Goal: Find specific page/section: Find specific page/section

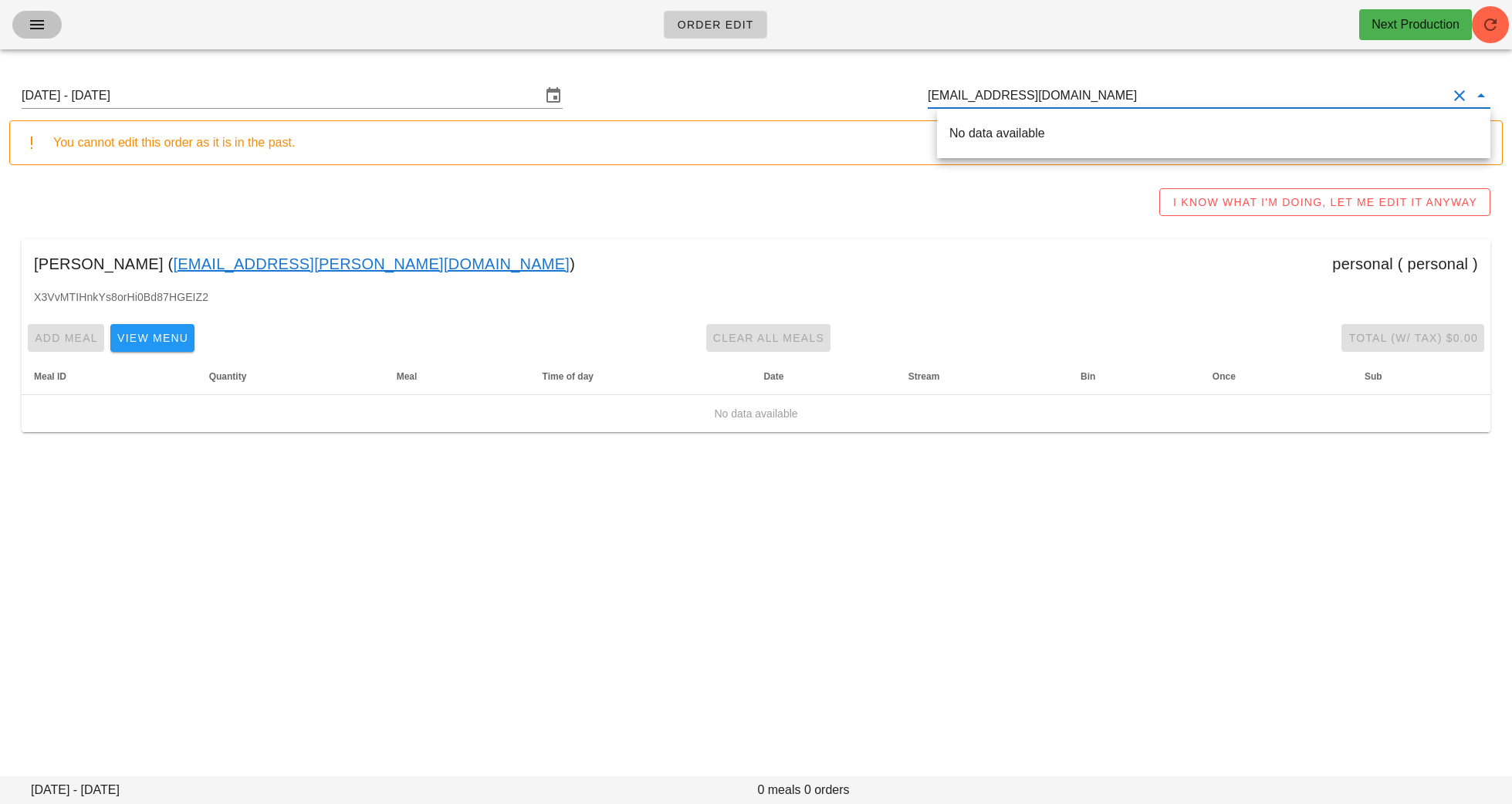
click at [30, 33] on button "button" at bounding box center [36, 24] width 49 height 28
type input "[PERSON_NAME] ([EMAIL_ADDRESS][PERSON_NAME][DOMAIN_NAME])"
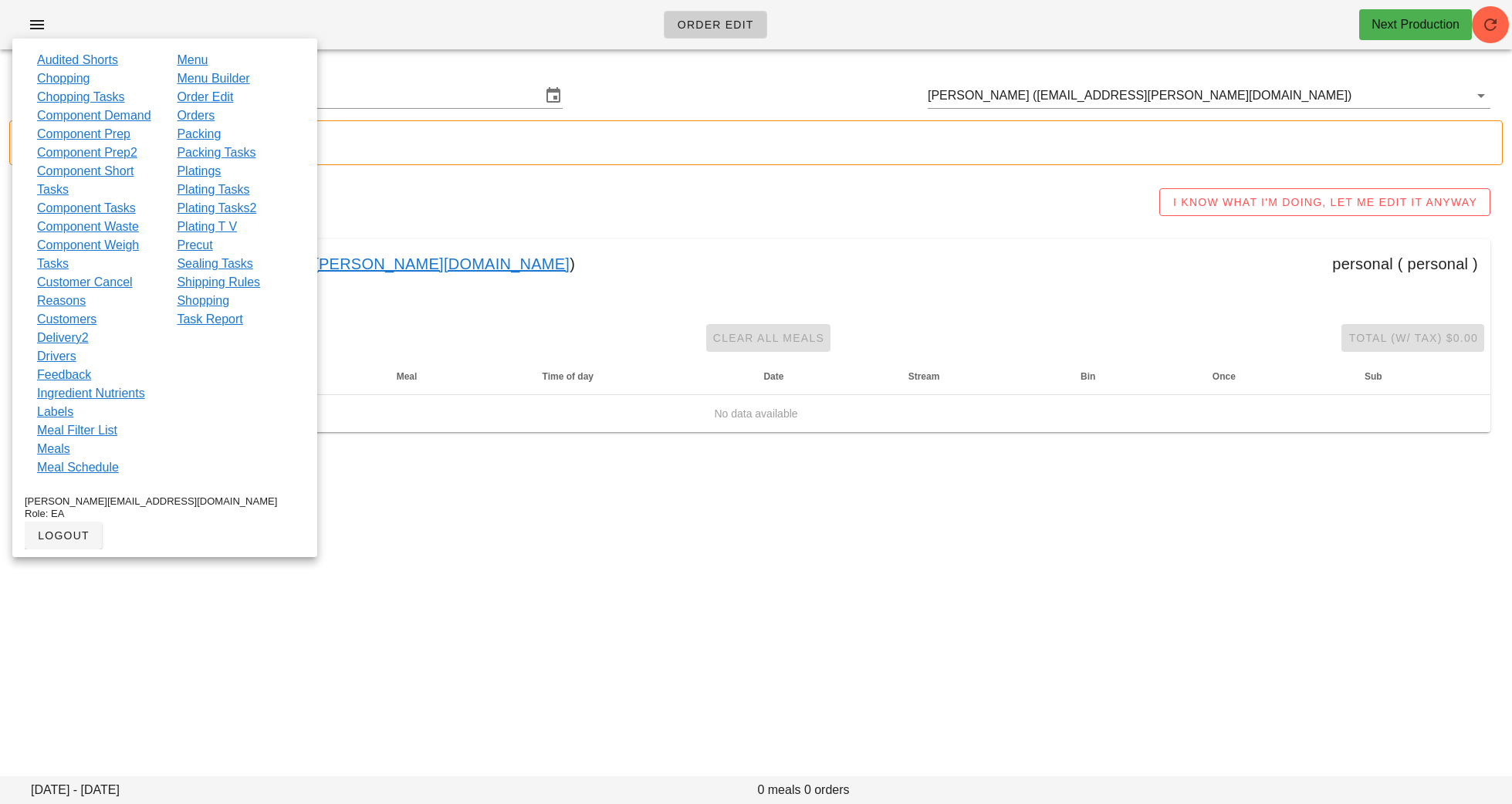
click at [203, 119] on link "Orders" at bounding box center [196, 115] width 38 height 18
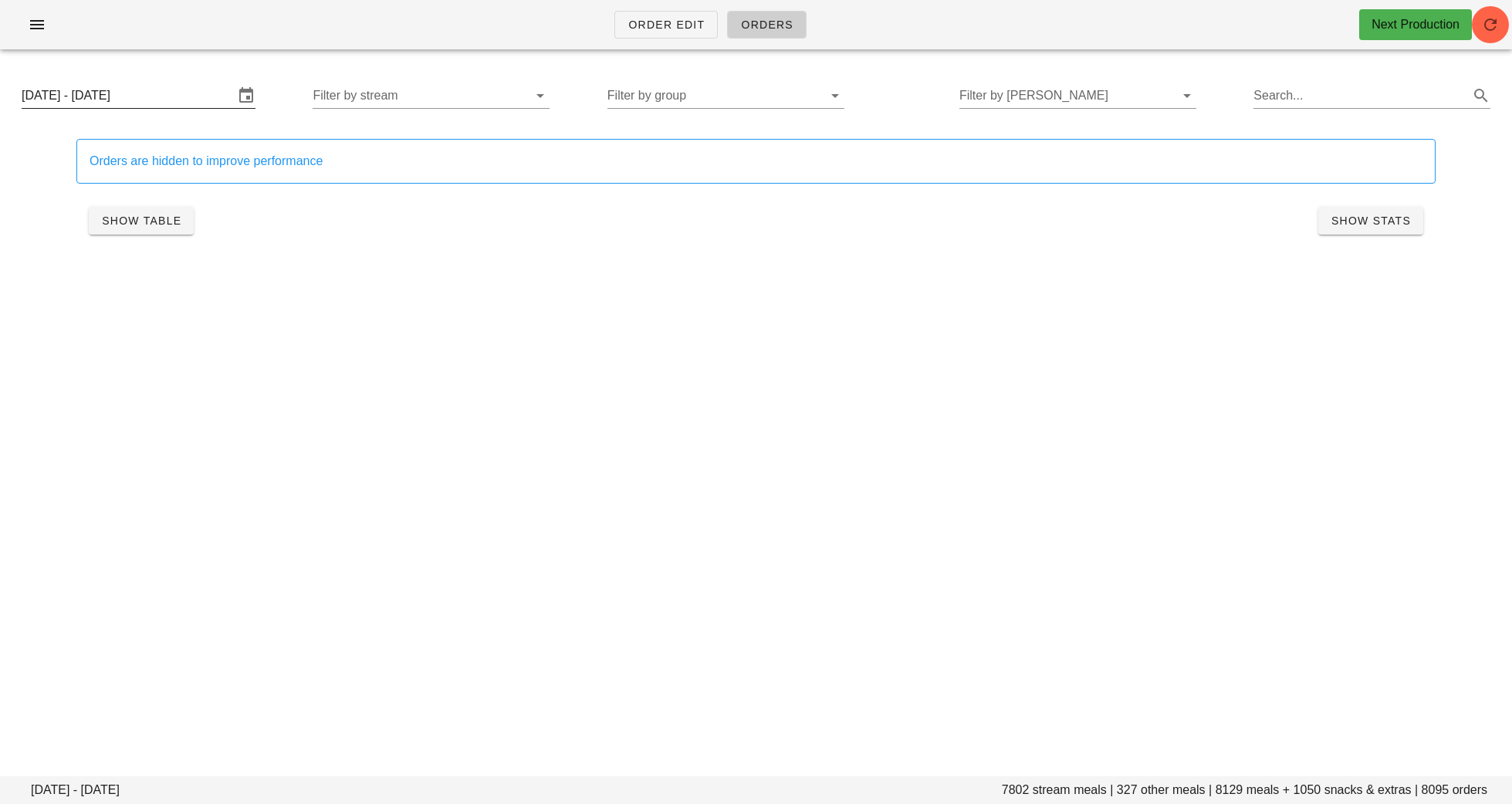
click at [160, 93] on input "[DATE] - [DATE]" at bounding box center [127, 95] width 212 height 25
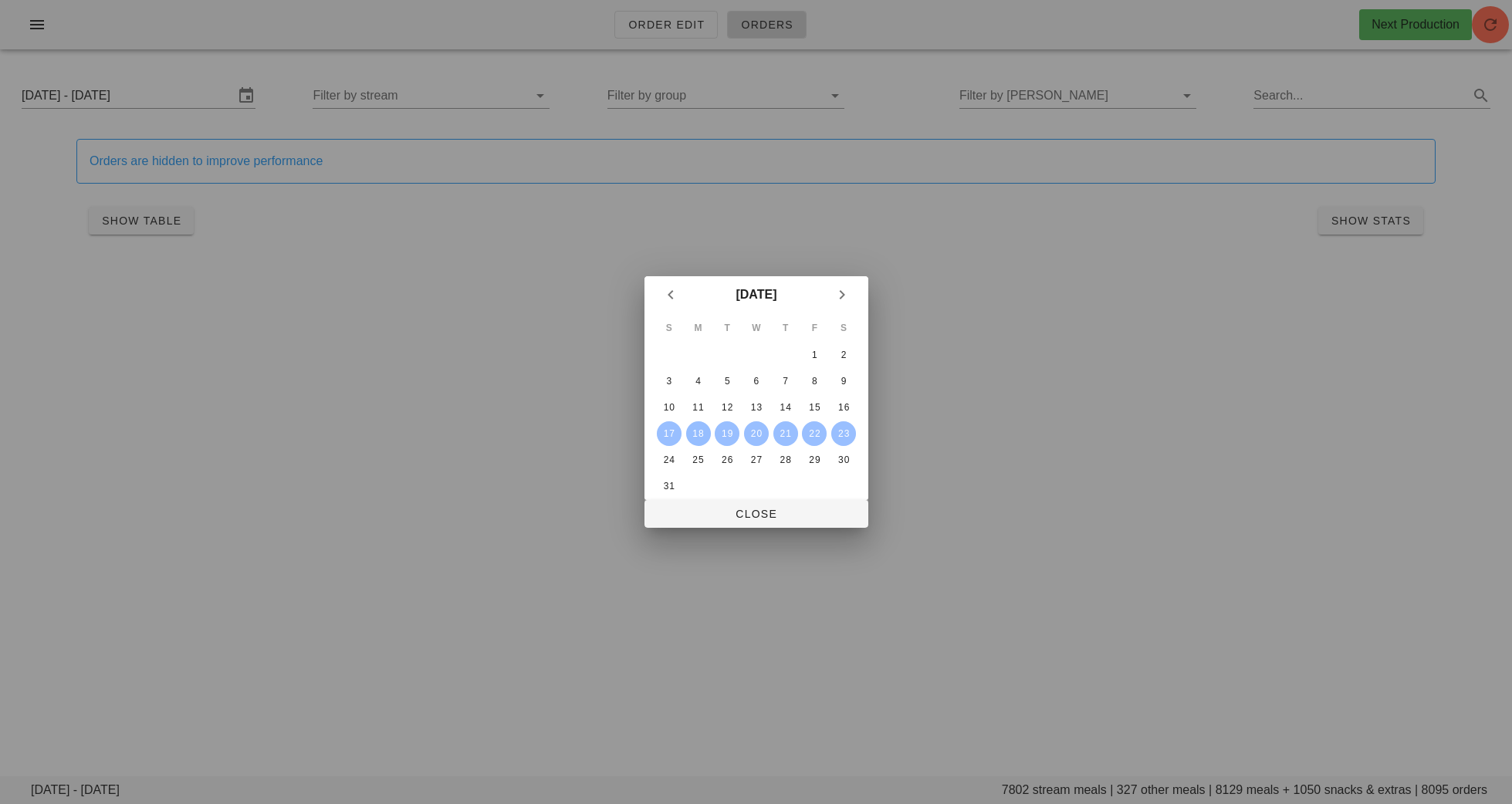
click at [696, 431] on div "18" at bounding box center [697, 434] width 25 height 10
click at [748, 434] on div "20" at bounding box center [755, 434] width 23 height 10
click at [749, 502] on button "Close" at bounding box center [756, 514] width 223 height 28
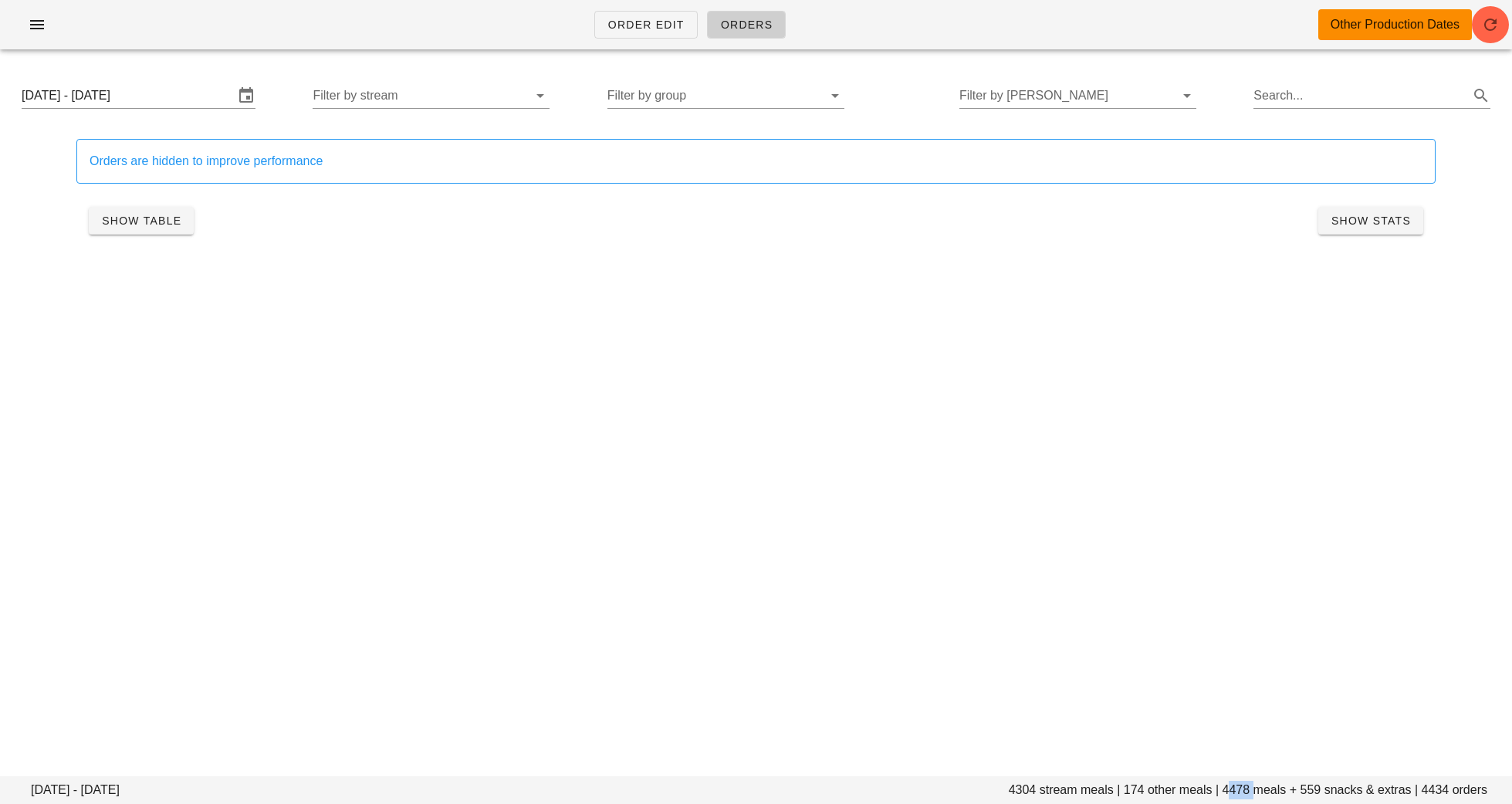
drag, startPoint x: 1252, startPoint y: 791, endPoint x: 1225, endPoint y: 791, distance: 27.0
click at [1225, 791] on footer "[DATE] - [DATE] 4304 stream meals | 174 other meals | 4478 meals + 559 snacks &…" at bounding box center [756, 790] width 1512 height 28
copy footer "4478"
click at [145, 84] on input "[DATE] - [DATE]" at bounding box center [127, 95] width 212 height 25
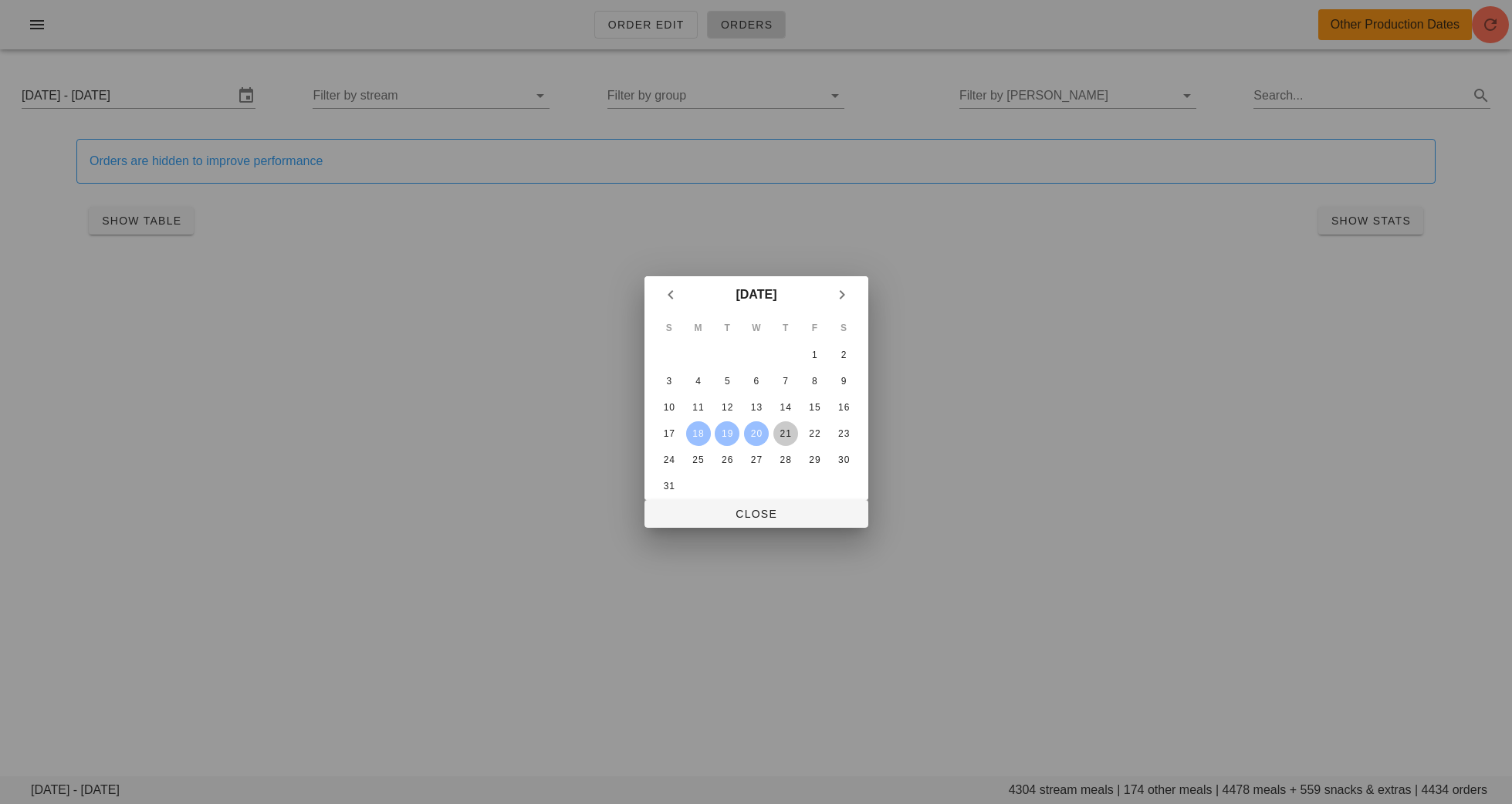
click at [791, 436] on div "21" at bounding box center [785, 434] width 25 height 10
click at [850, 434] on div "23" at bounding box center [843, 434] width 25 height 10
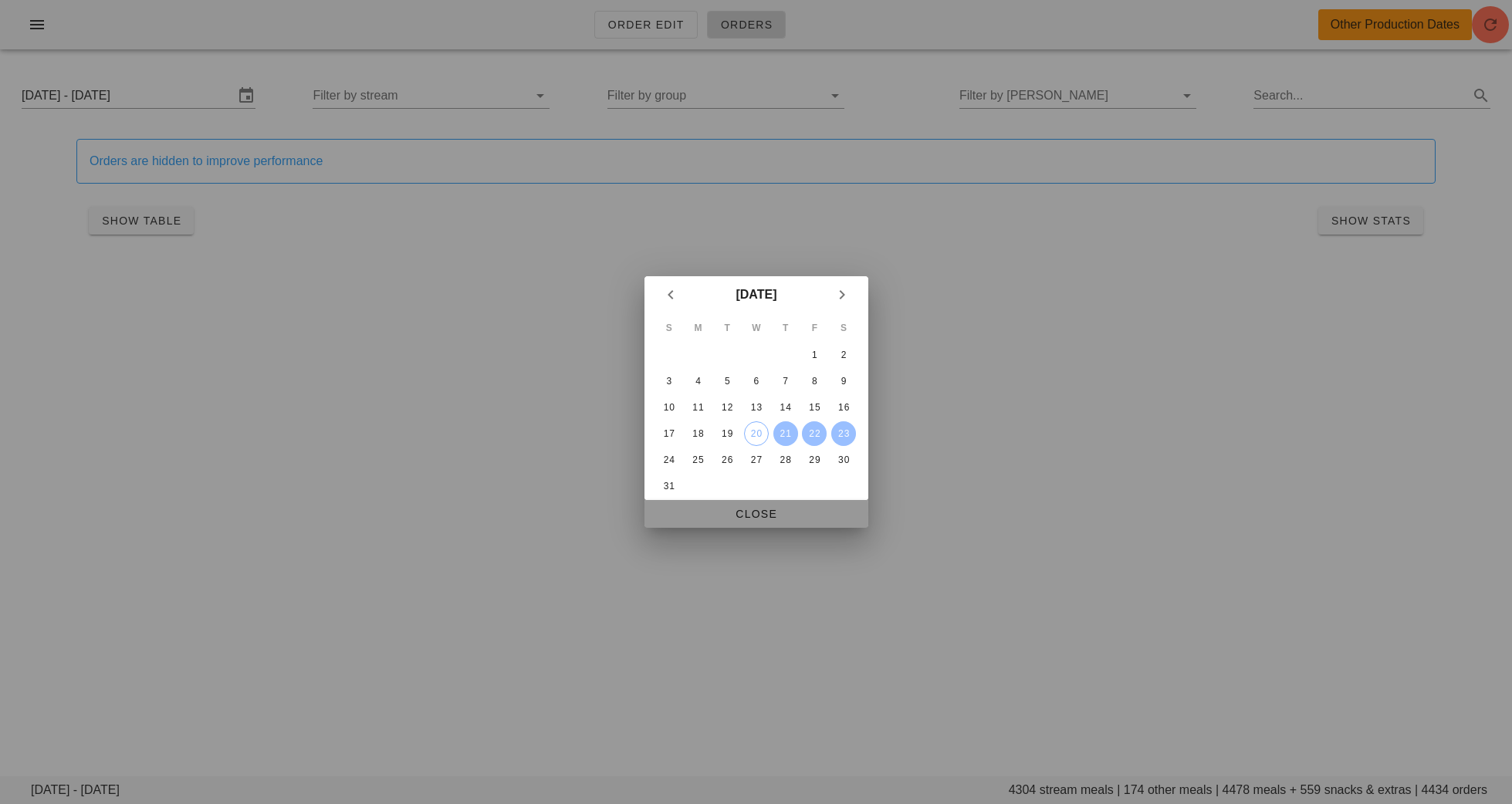
click at [829, 512] on span "Close" at bounding box center [756, 513] width 199 height 12
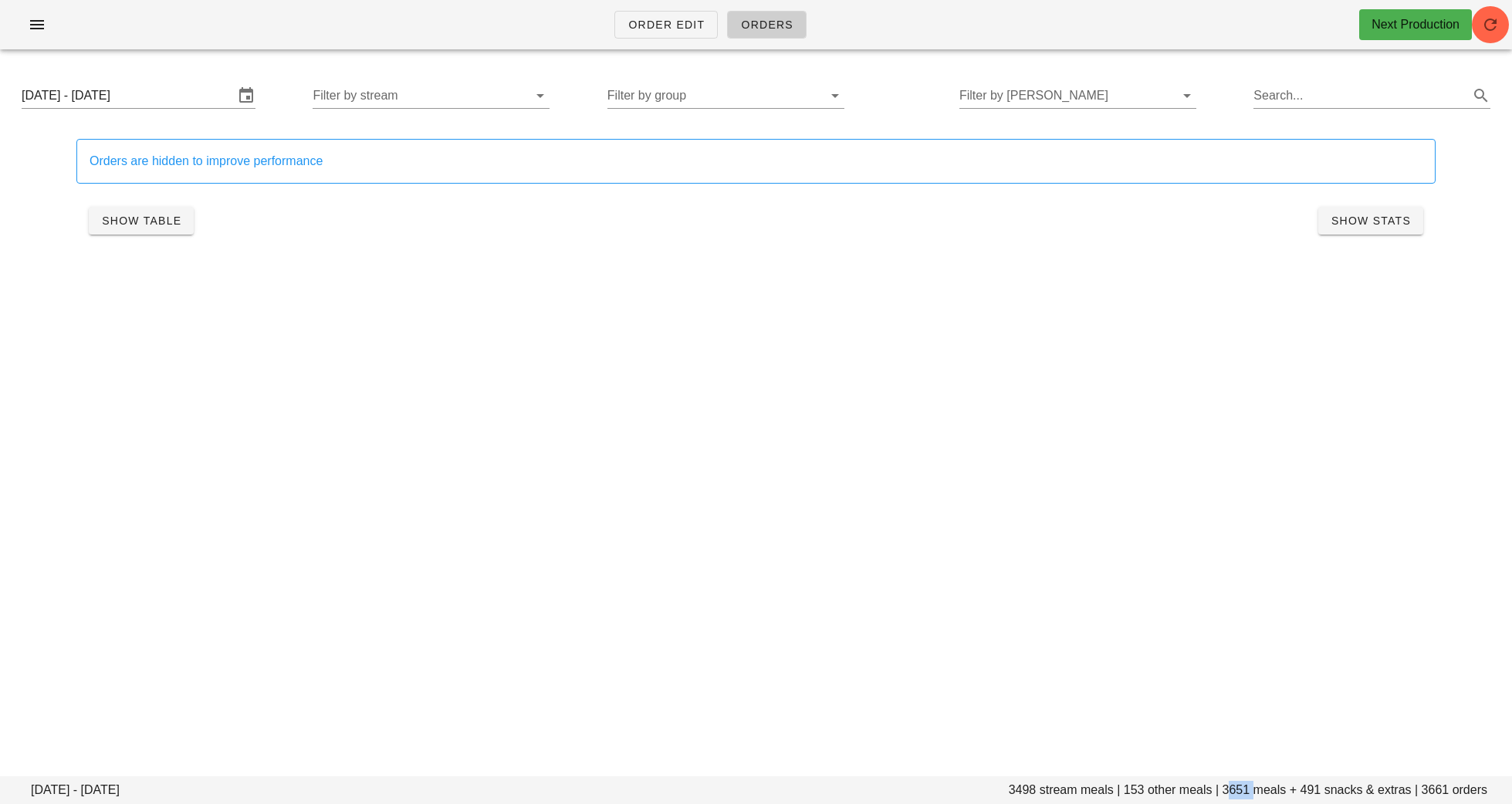
drag, startPoint x: 1254, startPoint y: 791, endPoint x: 1226, endPoint y: 791, distance: 28.0
click at [1226, 791] on footer "[DATE] - [DATE] stream meals | 153 other meals | 3651 meals + 491 snacks & extr…" at bounding box center [756, 790] width 1512 height 28
copy footer "3651"
click at [25, 27] on span "button" at bounding box center [37, 24] width 25 height 18
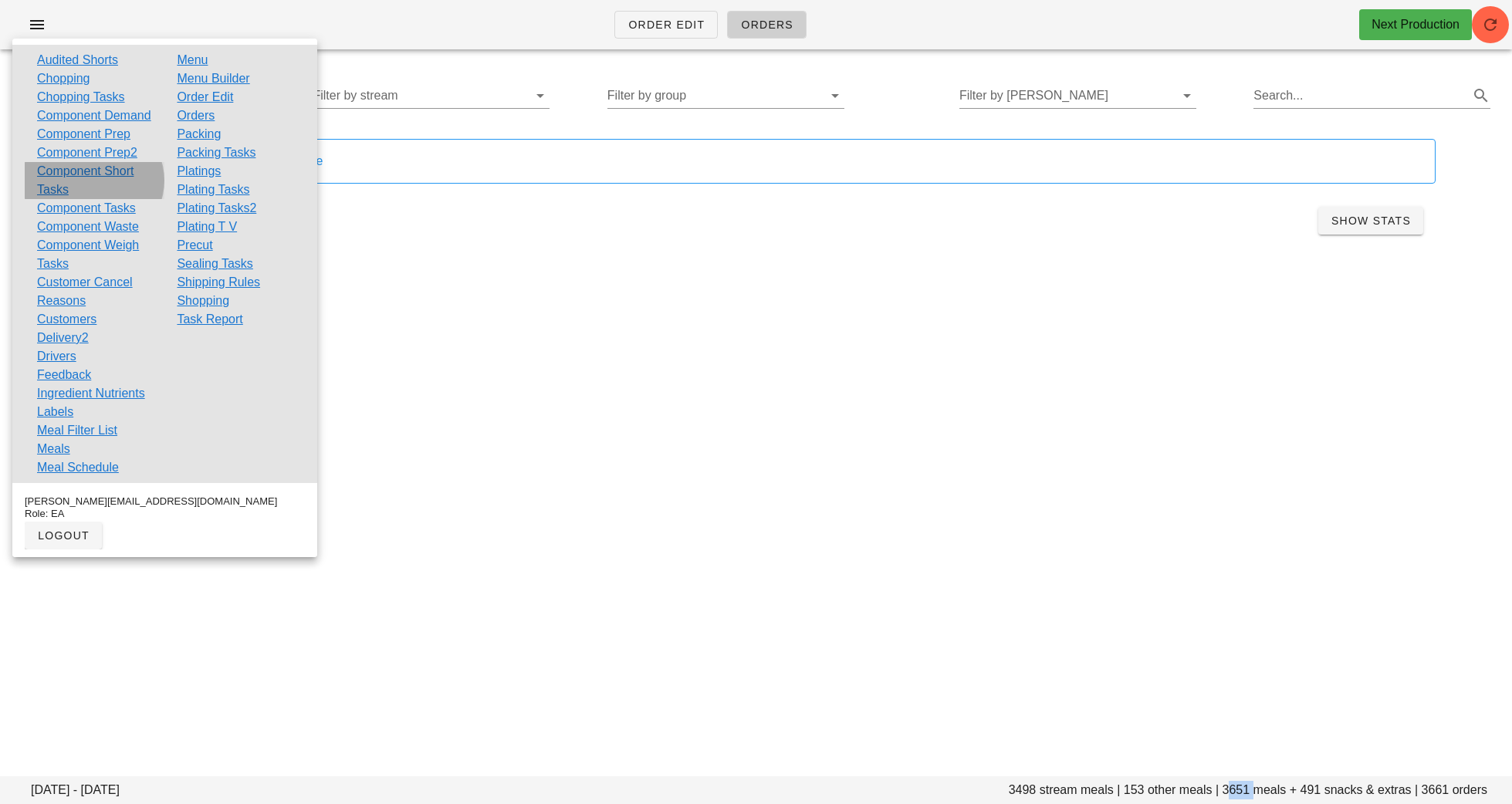
click at [126, 193] on link "Component Short Tasks" at bounding box center [94, 180] width 115 height 37
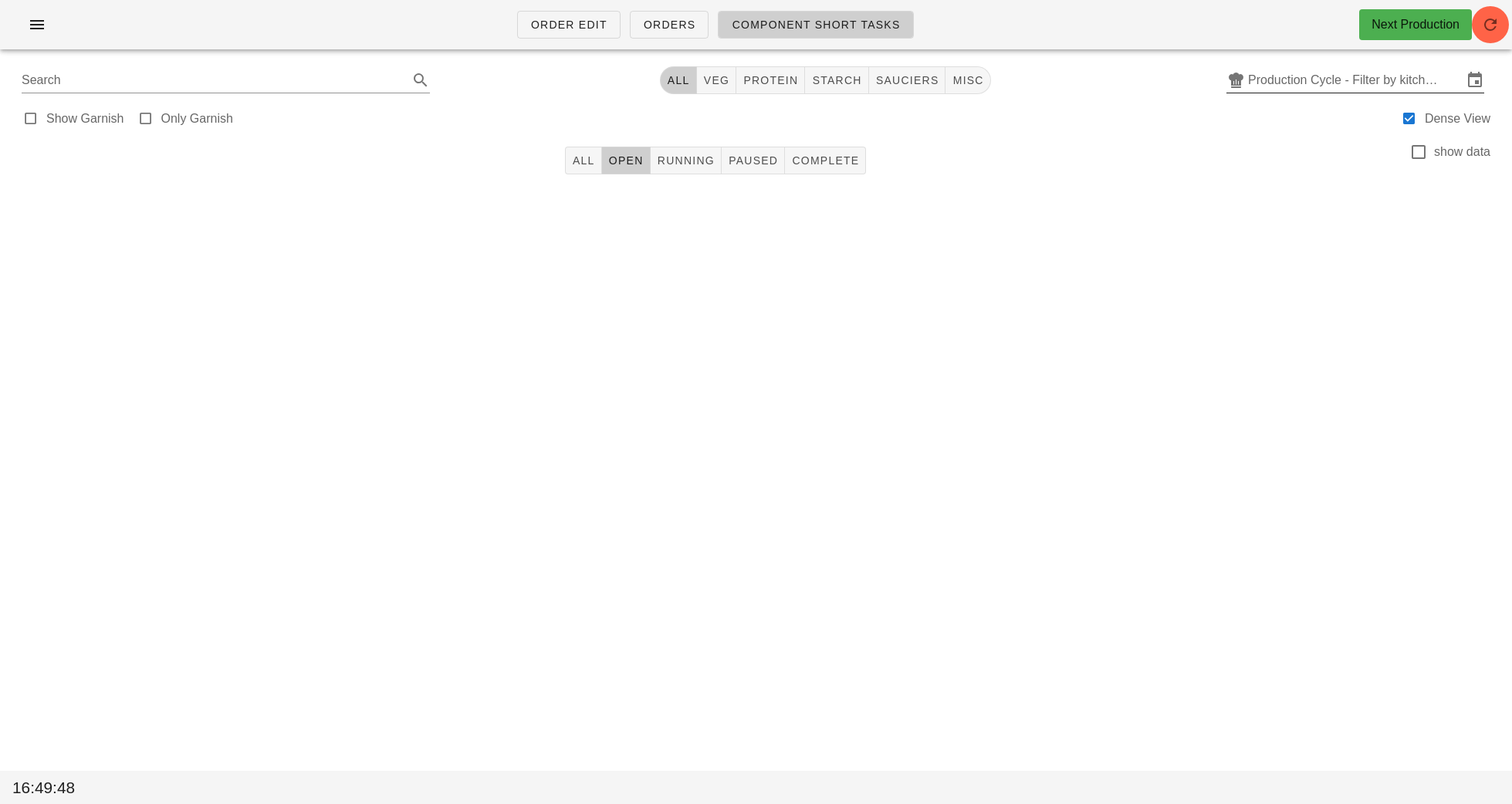
click at [1301, 85] on input "Production Cycle - Filter by kitchen production schedules" at bounding box center [1355, 80] width 215 height 25
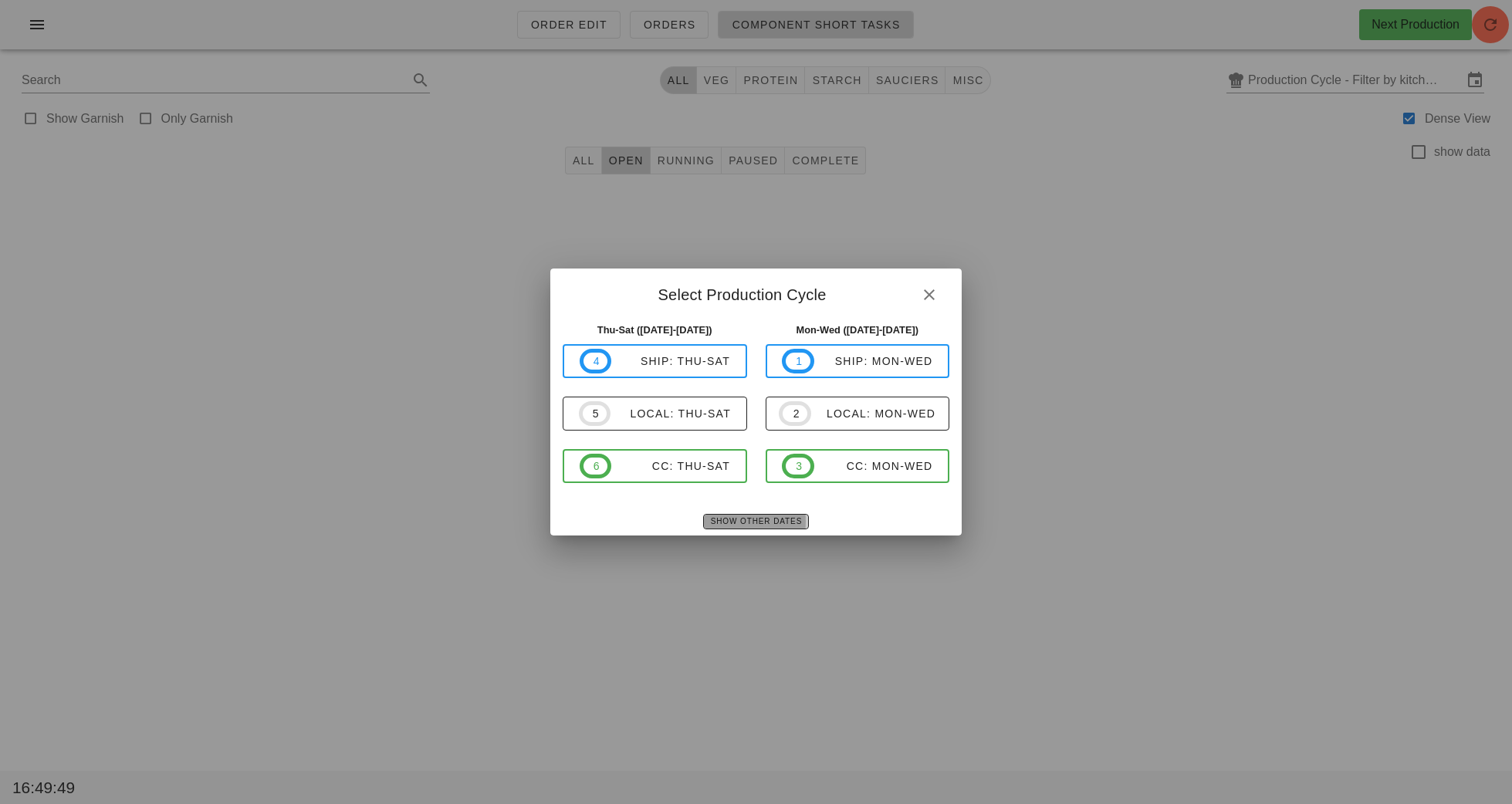
click at [731, 520] on span "Show Other Dates" at bounding box center [756, 521] width 92 height 9
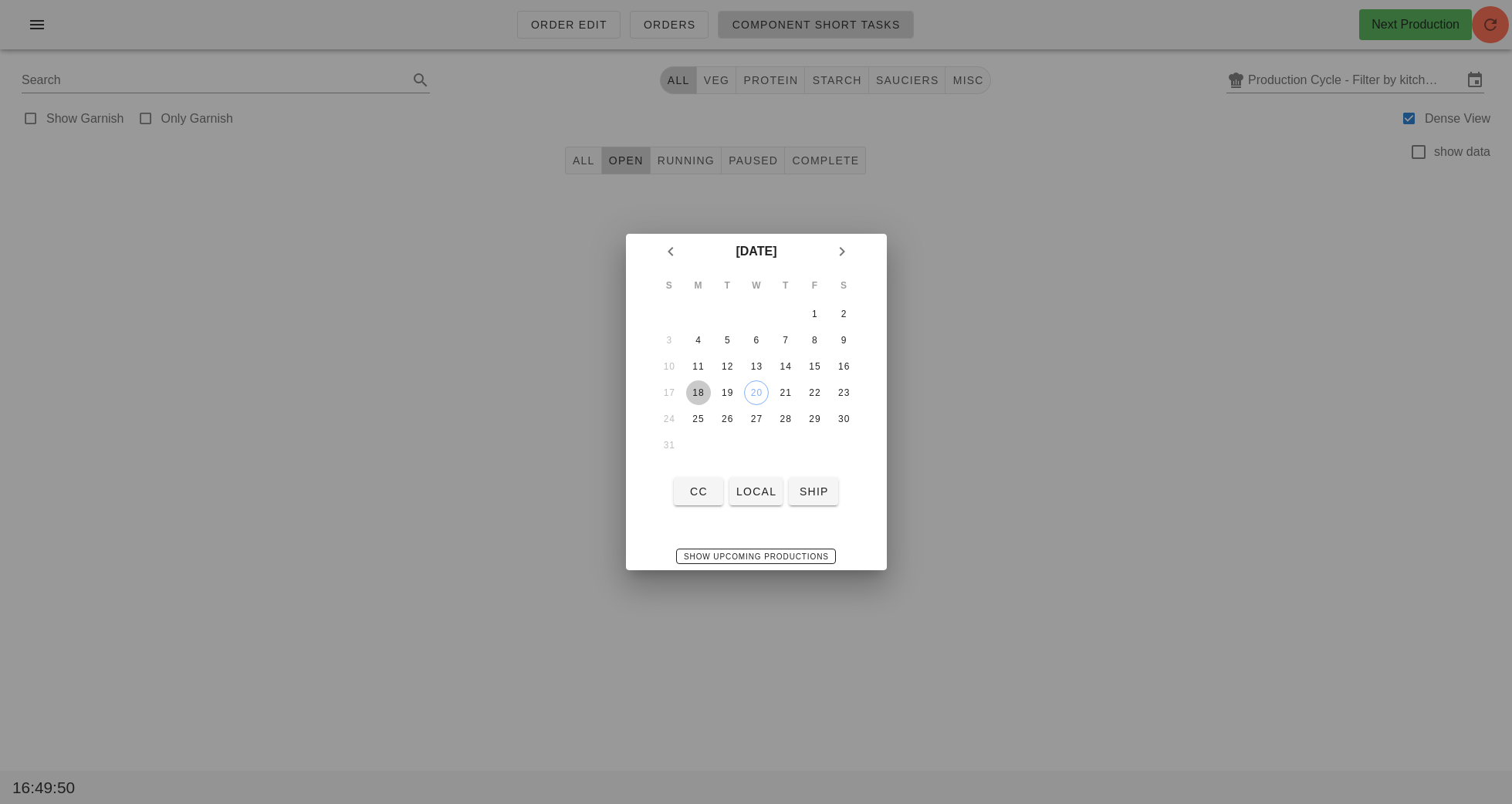
click at [707, 389] on div "18" at bounding box center [697, 392] width 25 height 10
click at [763, 482] on button "local" at bounding box center [755, 492] width 53 height 28
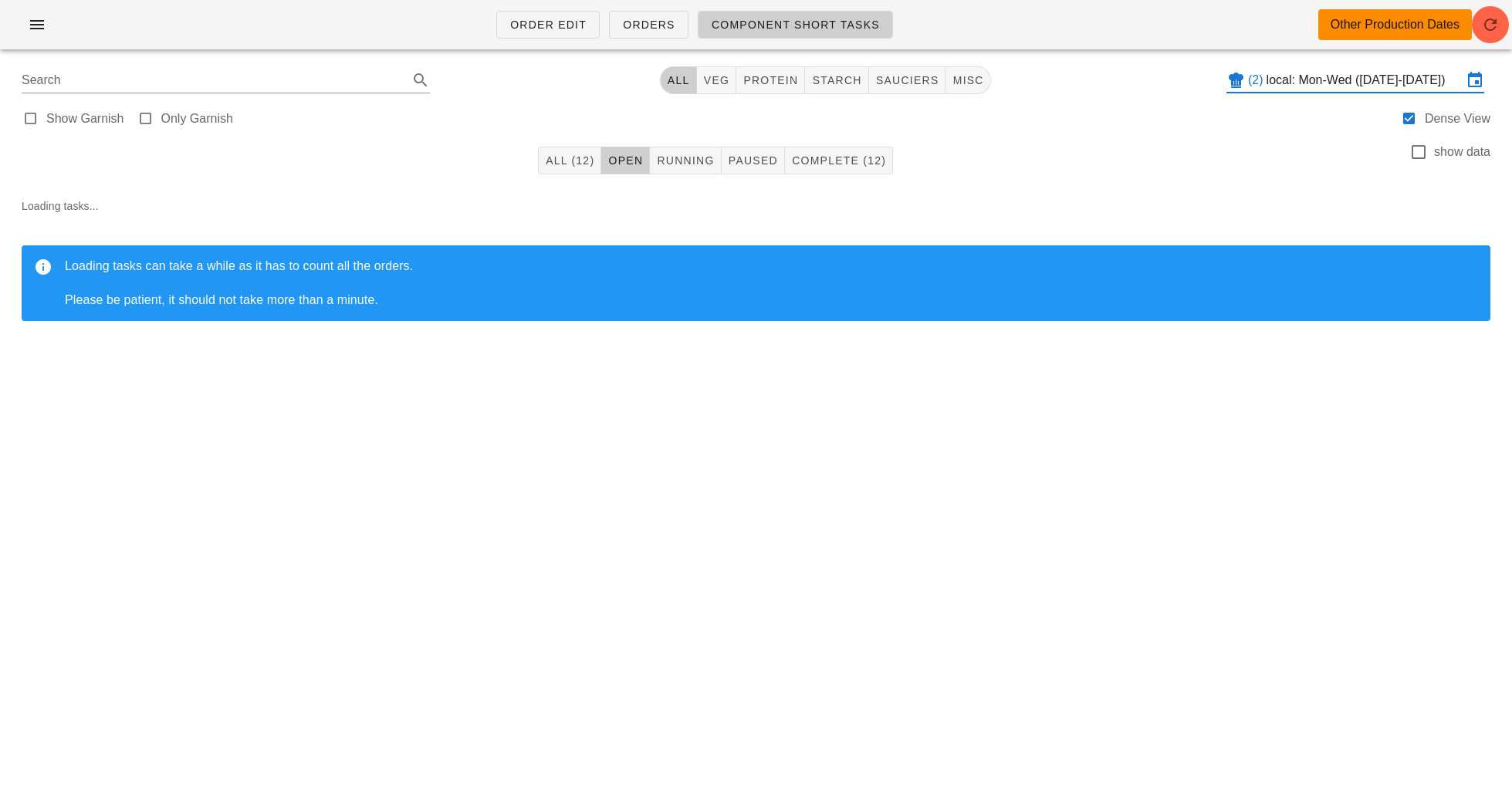
click at [1288, 110] on div "Show Garnish Only Garnish Dense View" at bounding box center [756, 117] width 1494 height 37
click at [1288, 90] on input "local: Mon-Wed ([DATE]-[DATE])" at bounding box center [1365, 80] width 196 height 25
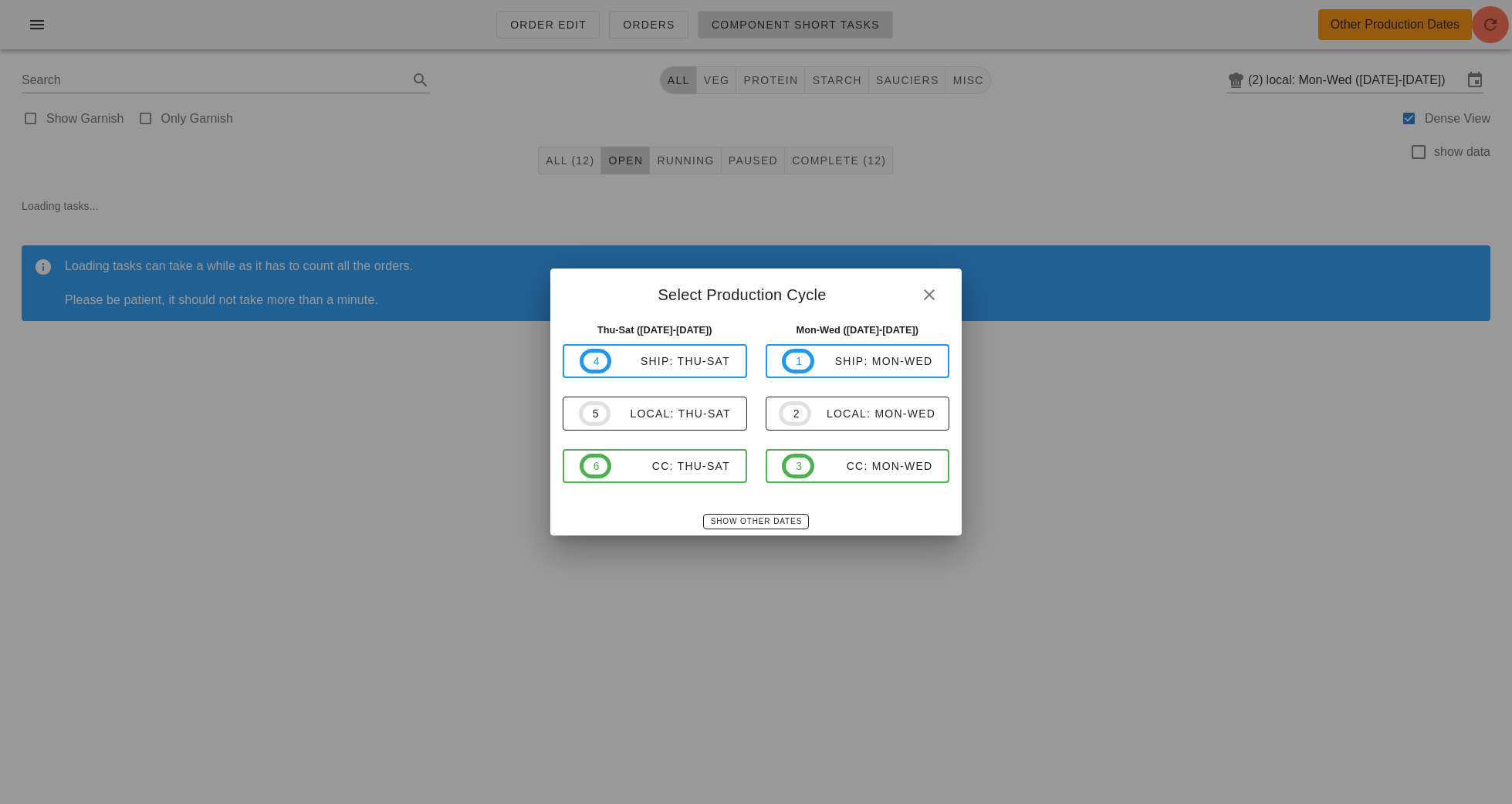
click at [749, 529] on div "Show Other Dates" at bounding box center [755, 521] width 411 height 28
click at [756, 524] on span "Show Other Dates" at bounding box center [756, 521] width 92 height 9
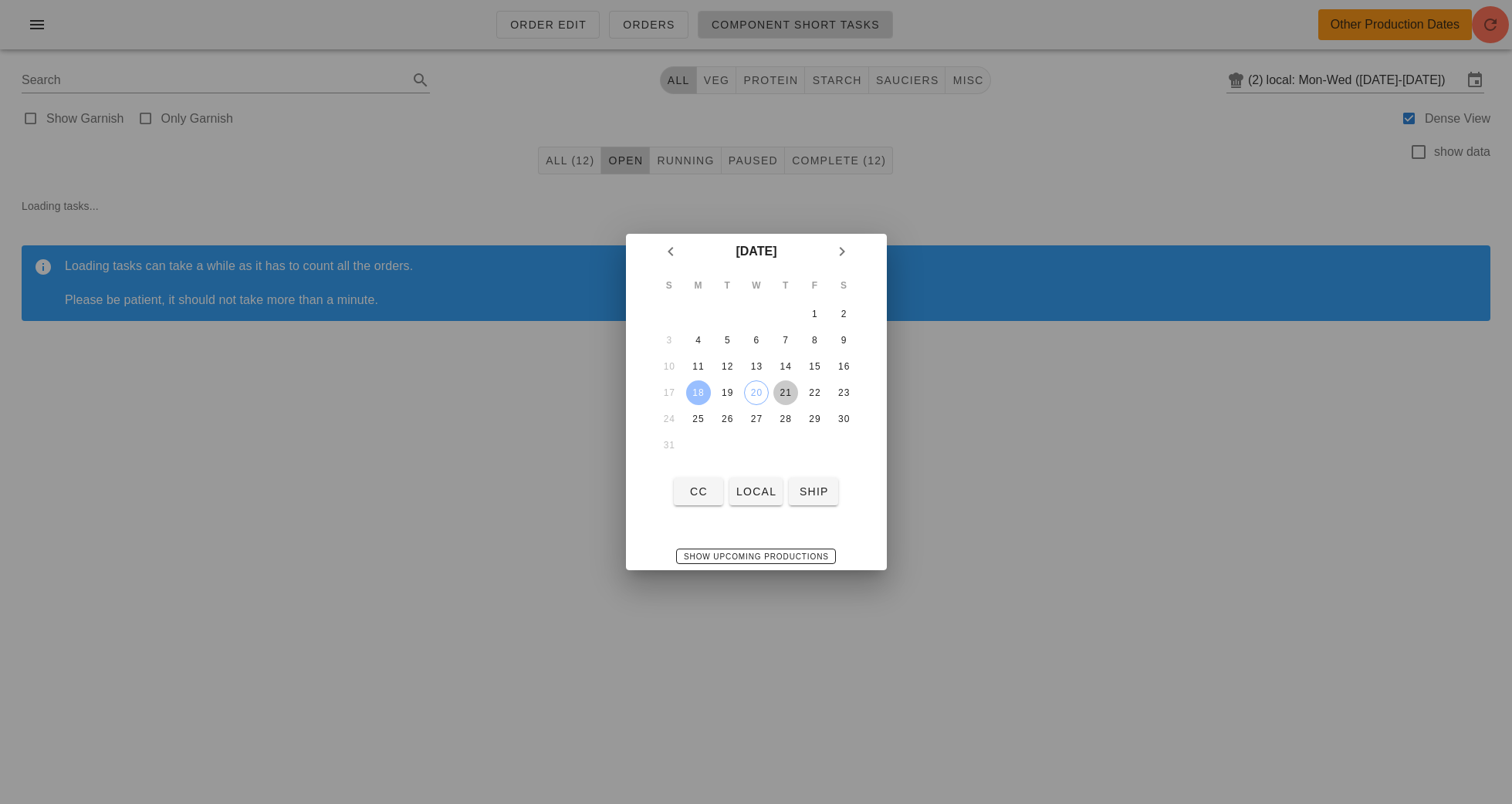
click at [782, 392] on div "21" at bounding box center [785, 392] width 25 height 10
click at [743, 499] on button "local" at bounding box center [755, 492] width 53 height 28
type input "local: Thu-Sat ([DATE]-[DATE])"
